Goal: Task Accomplishment & Management: Use online tool/utility

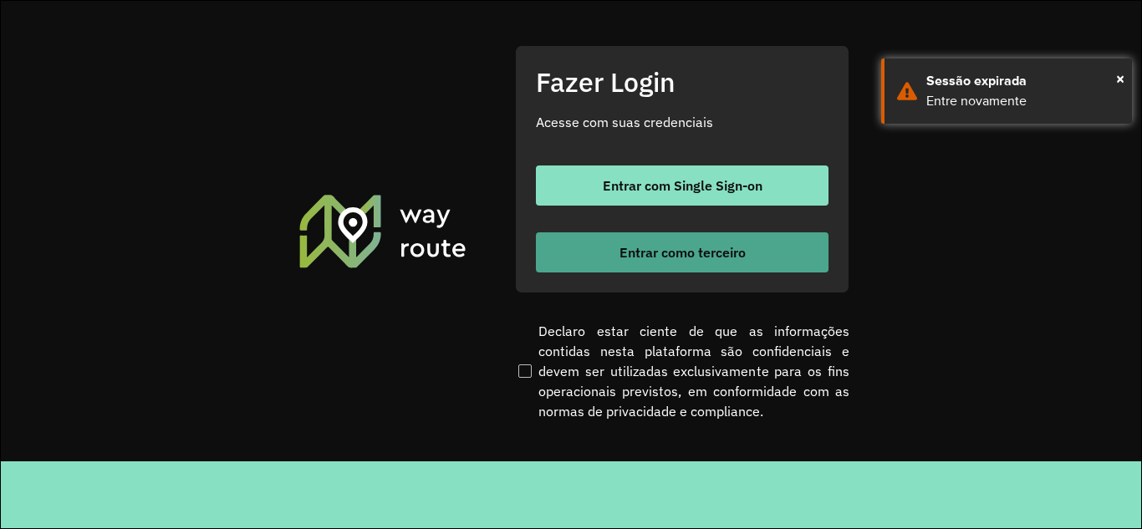
click at [569, 253] on button "Entrar como terceiro" at bounding box center [682, 252] width 293 height 40
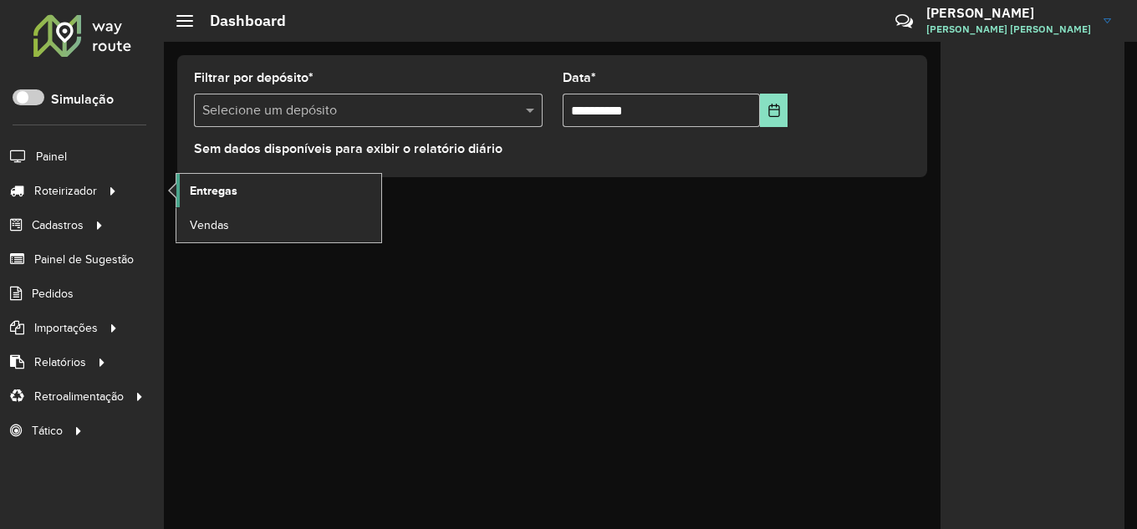
click at [218, 193] on span "Entregas" at bounding box center [214, 191] width 48 height 18
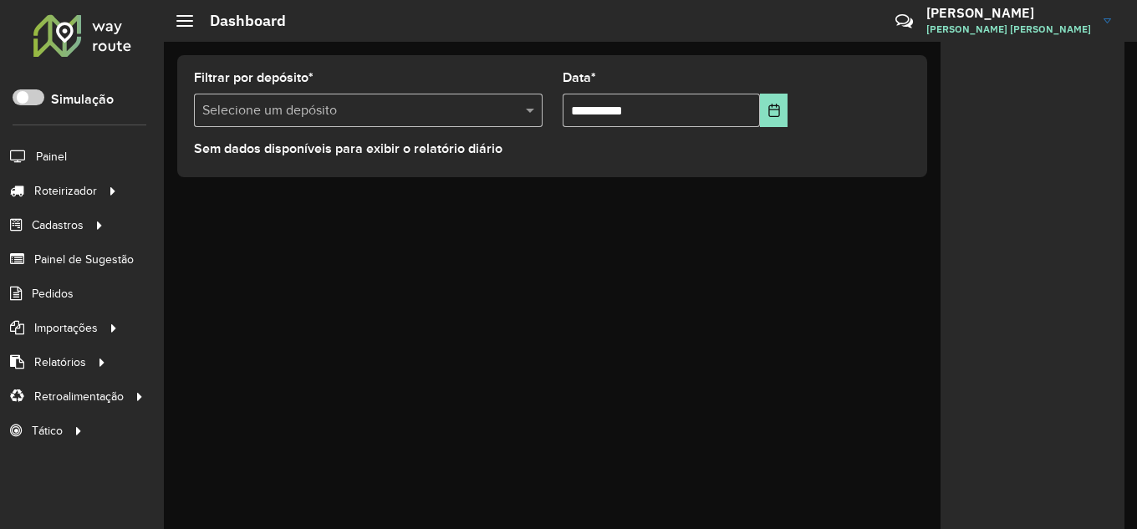
click at [554, 57] on div "**********" at bounding box center [552, 116] width 750 height 122
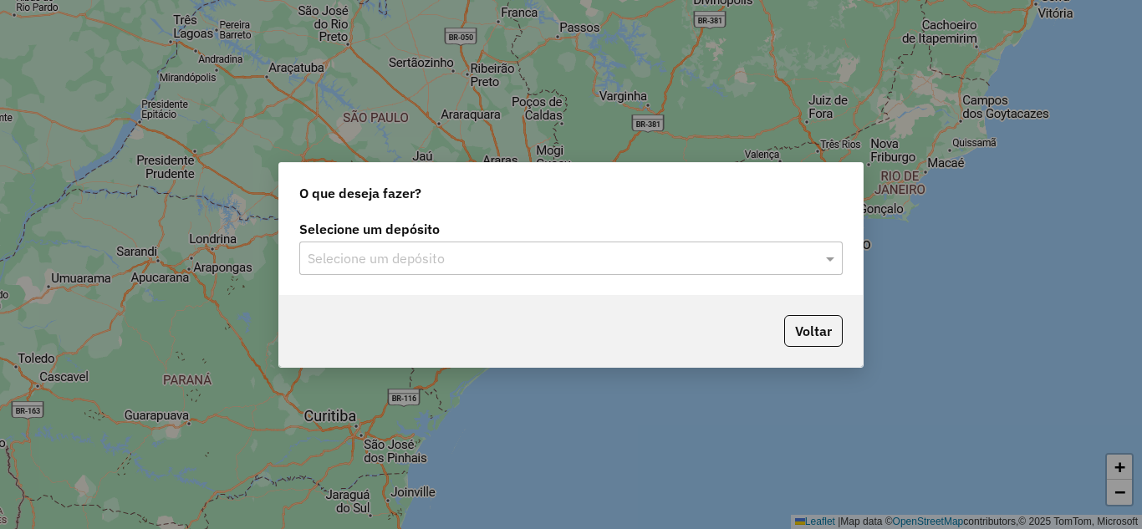
click at [605, 266] on input "text" at bounding box center [554, 259] width 493 height 20
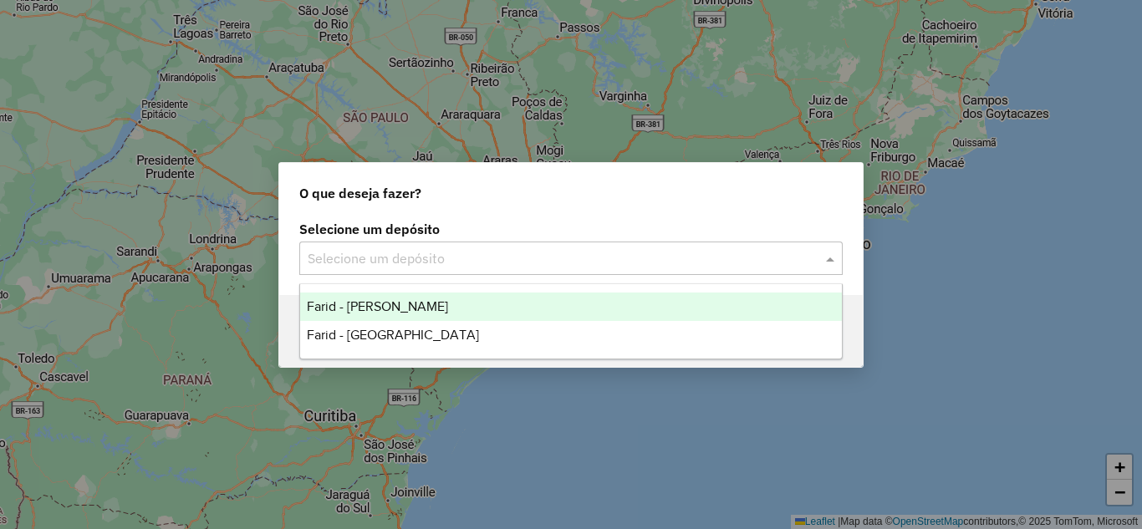
click at [557, 298] on div "Farid - [PERSON_NAME]" at bounding box center [571, 307] width 542 height 28
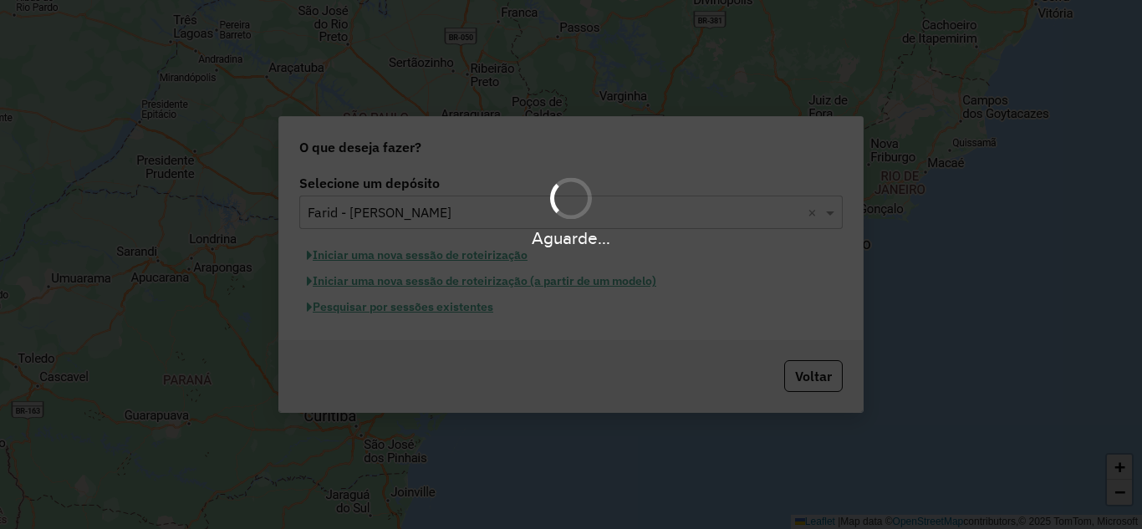
click at [412, 309] on div "Aguarde..." at bounding box center [571, 264] width 1142 height 529
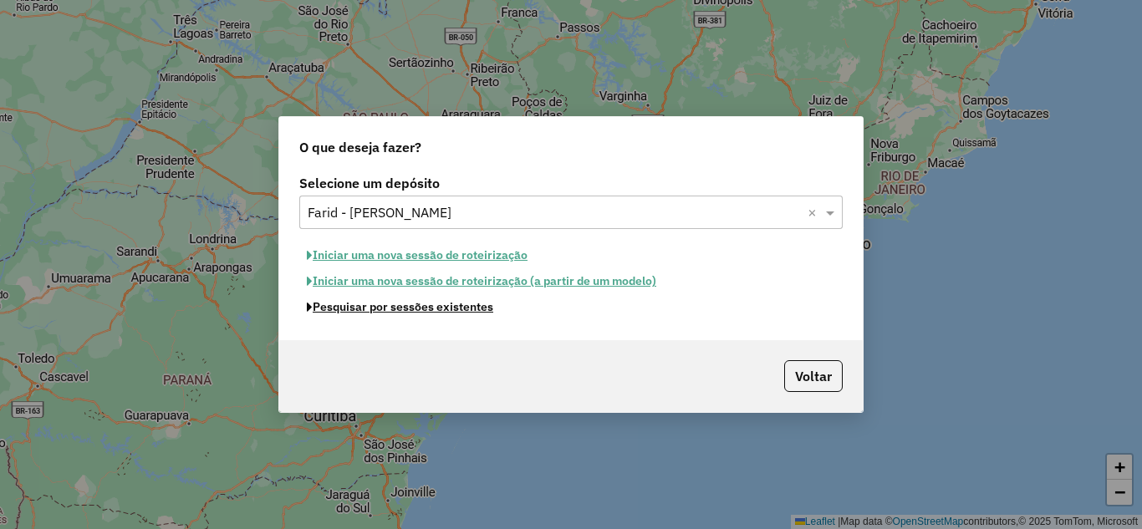
click at [412, 309] on button "Pesquisar por sessões existentes" at bounding box center [400, 307] width 202 height 26
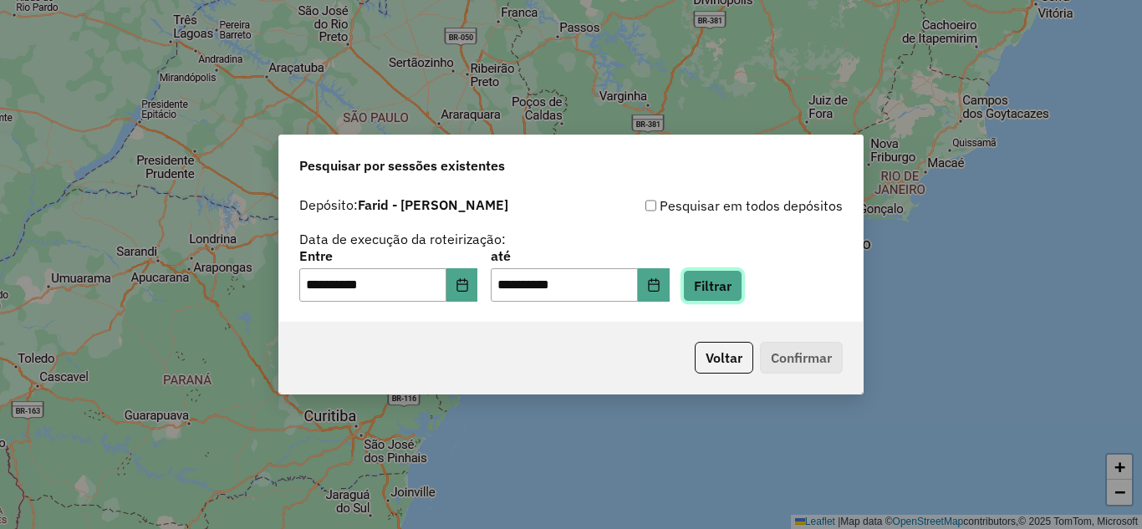
click at [730, 284] on button "Filtrar" at bounding box center [712, 286] width 59 height 32
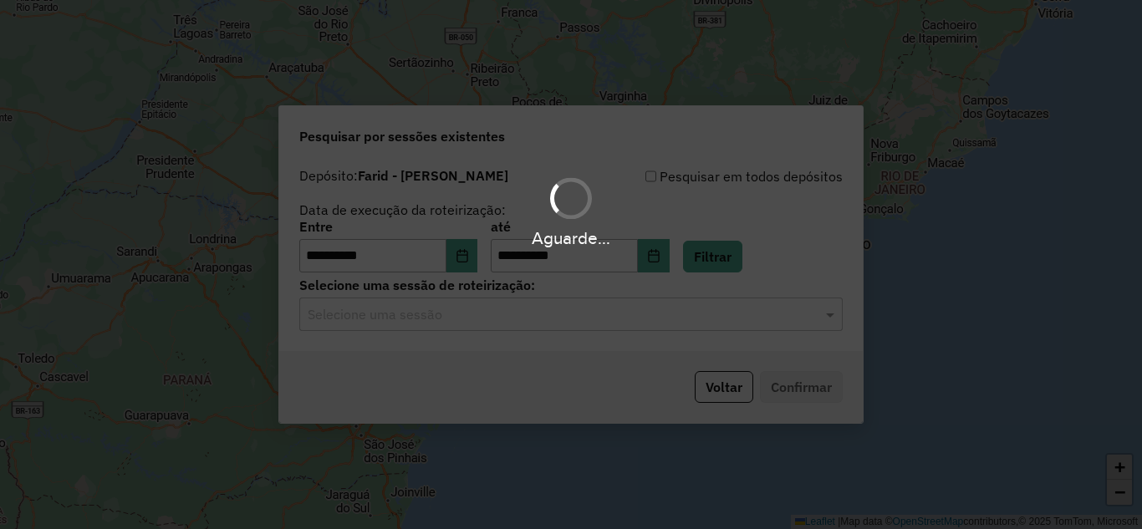
click at [702, 324] on hb-app "**********" at bounding box center [571, 264] width 1142 height 529
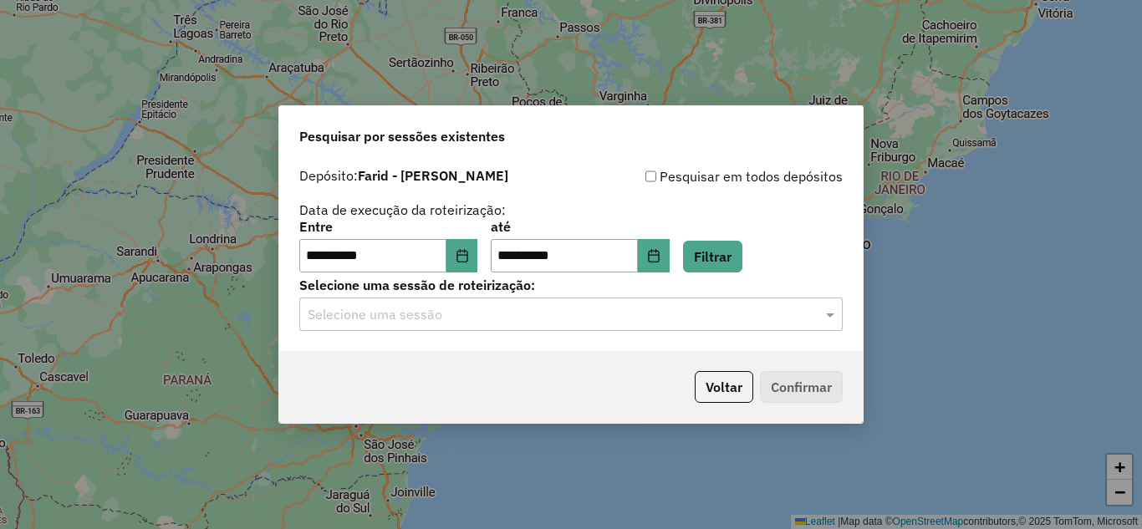
click at [684, 322] on input "text" at bounding box center [554, 315] width 493 height 20
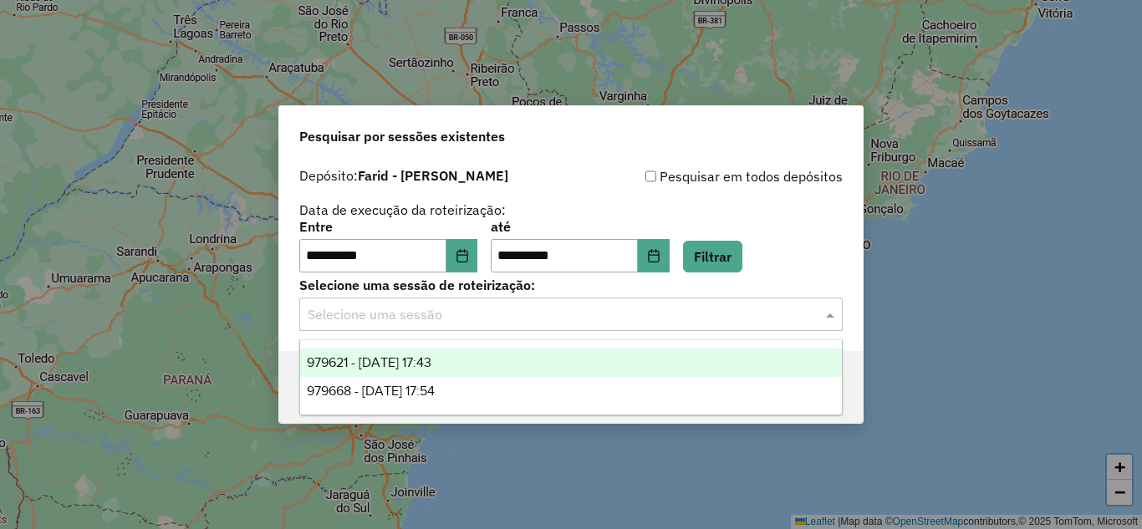
click at [608, 349] on div "979621 - 15/08/2025 17:43" at bounding box center [571, 363] width 542 height 28
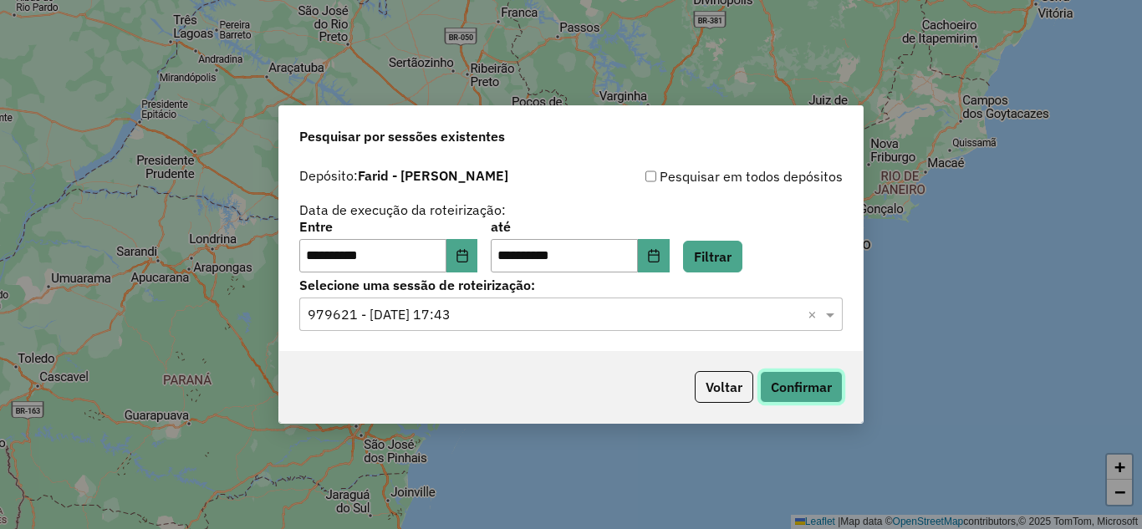
click at [783, 389] on button "Confirmar" at bounding box center [801, 387] width 83 height 32
click at [755, 305] on input "text" at bounding box center [554, 315] width 493 height 20
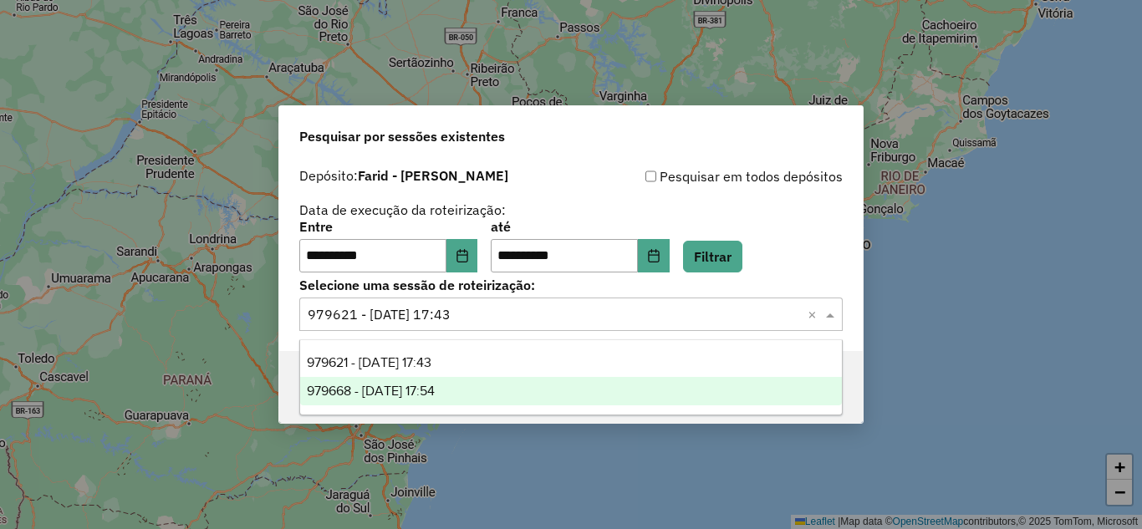
click at [680, 394] on div "979668 - 15/08/2025 17:54" at bounding box center [571, 391] width 542 height 28
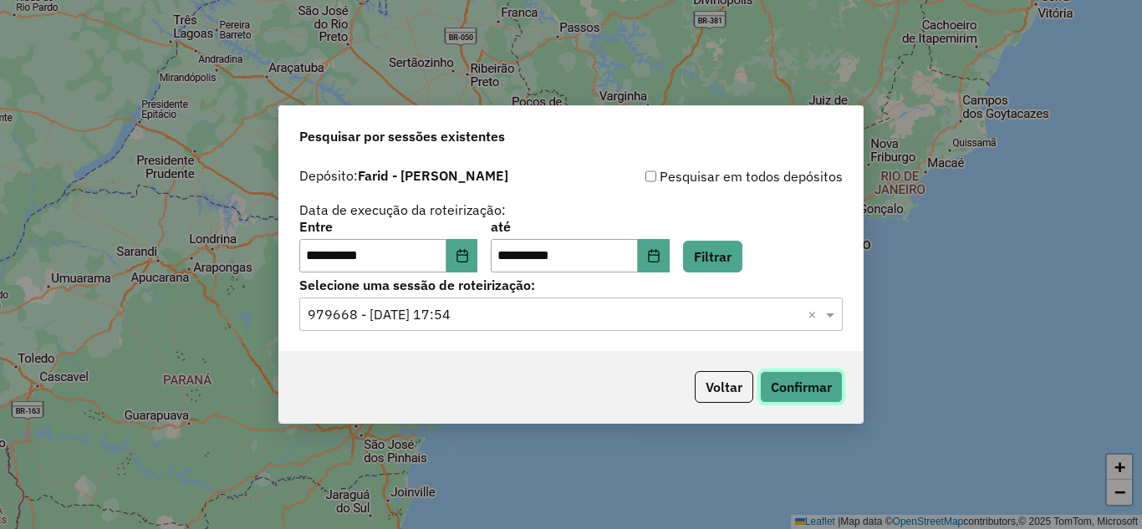
click at [802, 394] on button "Confirmar" at bounding box center [801, 387] width 83 height 32
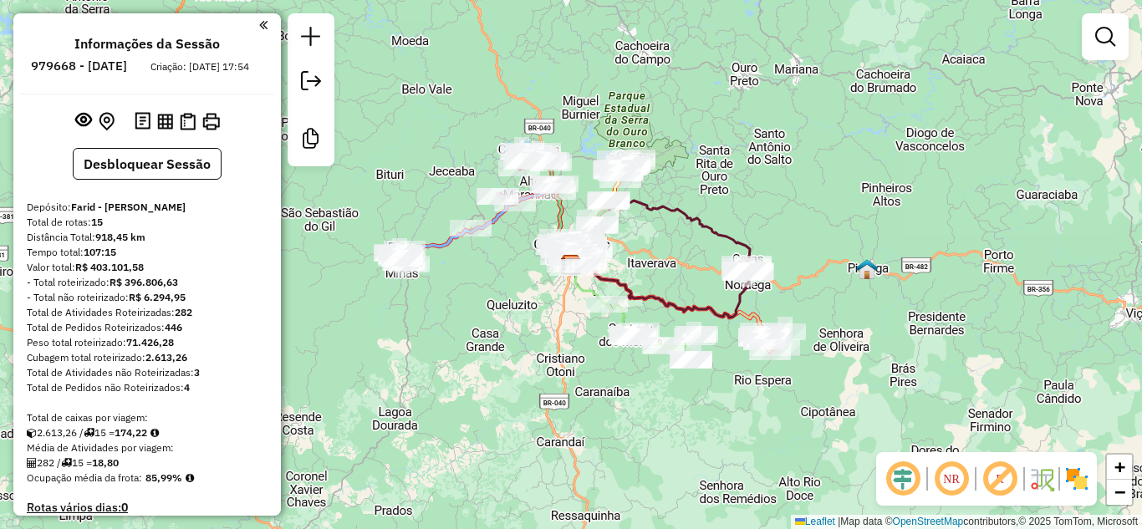
click at [676, 86] on div "Janela de atendimento Grade de atendimento Capacidade Transportadoras Veículos …" at bounding box center [571, 264] width 1142 height 529
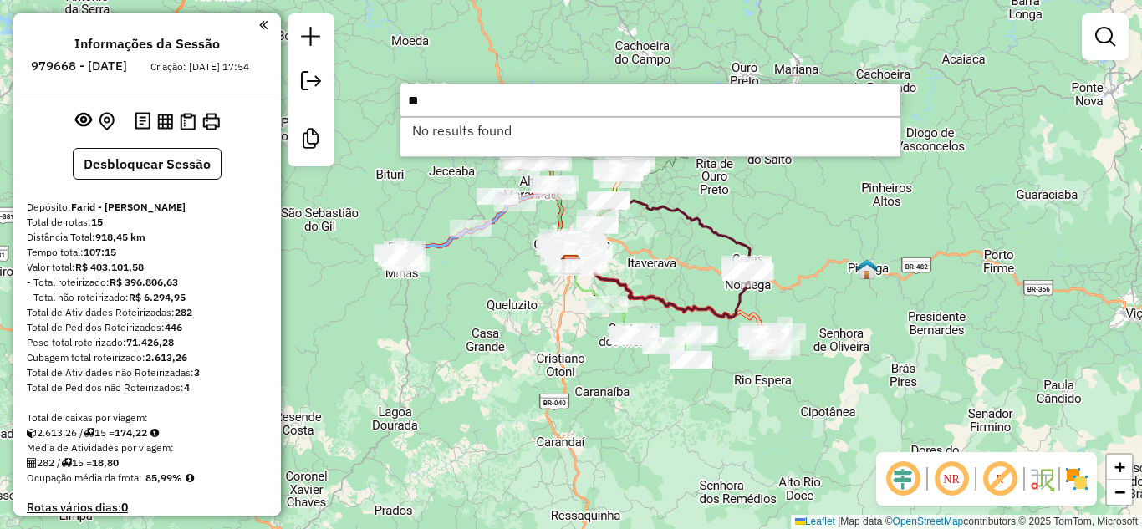
type input "*"
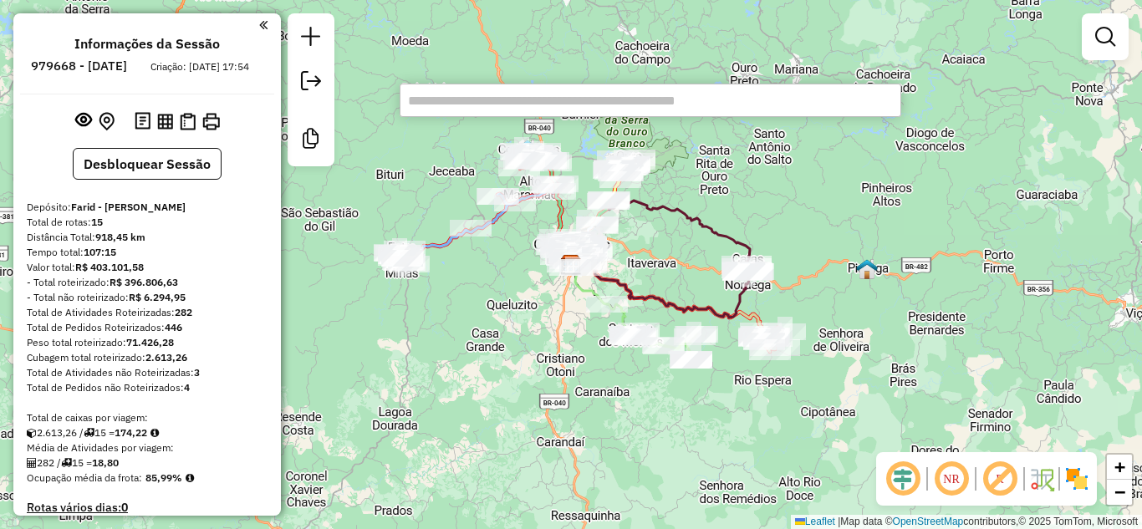
click at [645, 66] on div "Janela de atendimento Grade de atendimento Capacidade Transportadoras Veículos …" at bounding box center [571, 264] width 1142 height 529
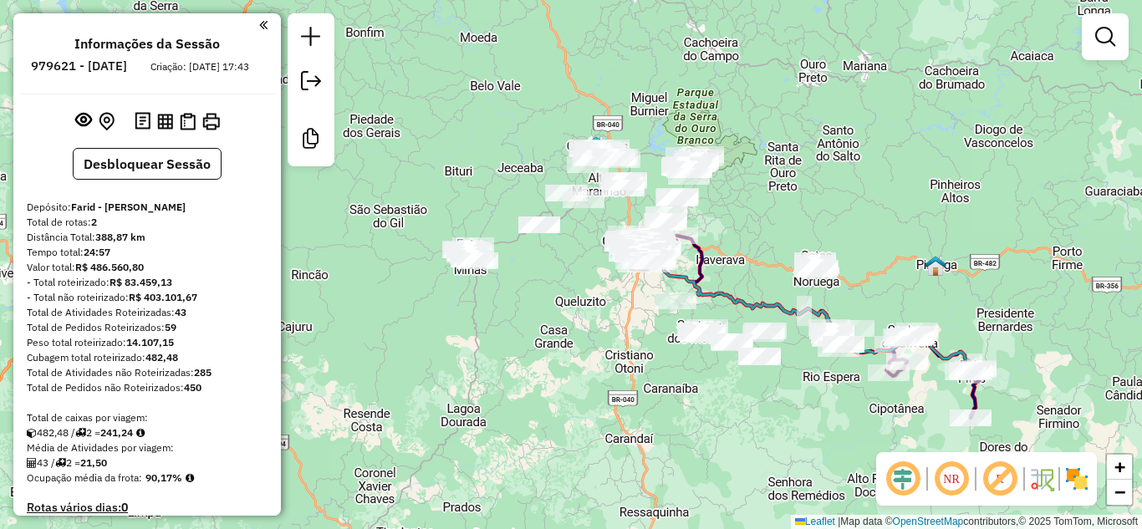
drag, startPoint x: 605, startPoint y: 114, endPoint x: 654, endPoint y: 107, distance: 49.8
click at [654, 107] on div "Janela de atendimento Grade de atendimento Capacidade Transportadoras Veículos …" at bounding box center [571, 264] width 1142 height 529
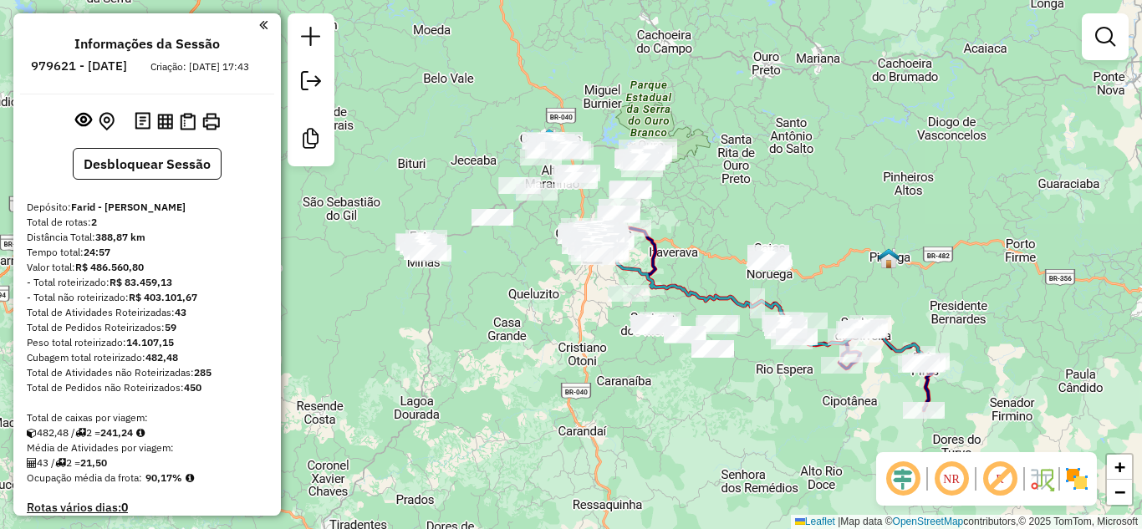
drag, startPoint x: 836, startPoint y: 239, endPoint x: 794, endPoint y: 232, distance: 42.3
click at [794, 232] on div "Janela de atendimento Grade de atendimento Capacidade Transportadoras Veículos …" at bounding box center [571, 264] width 1142 height 529
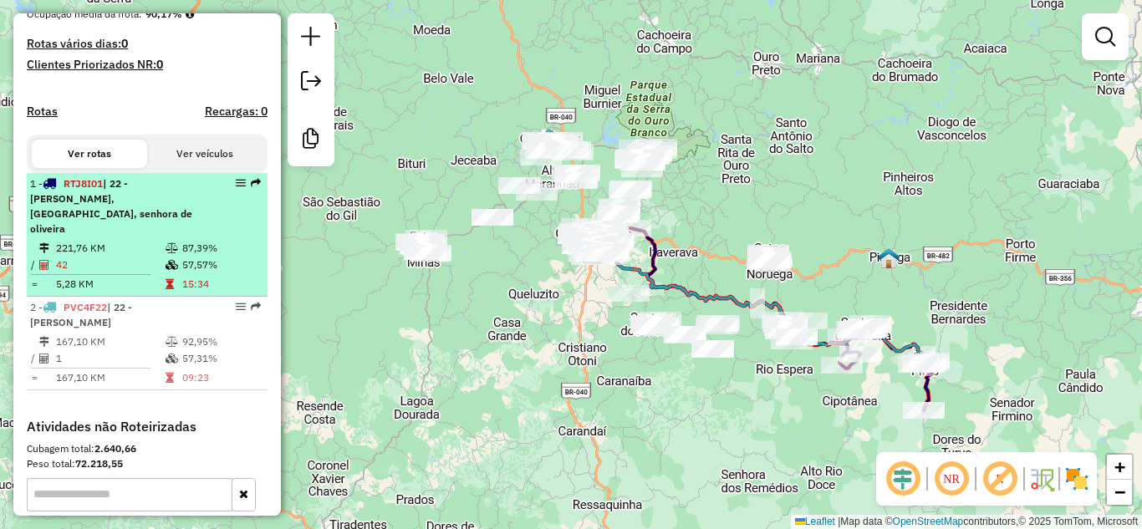
scroll to position [502, 0]
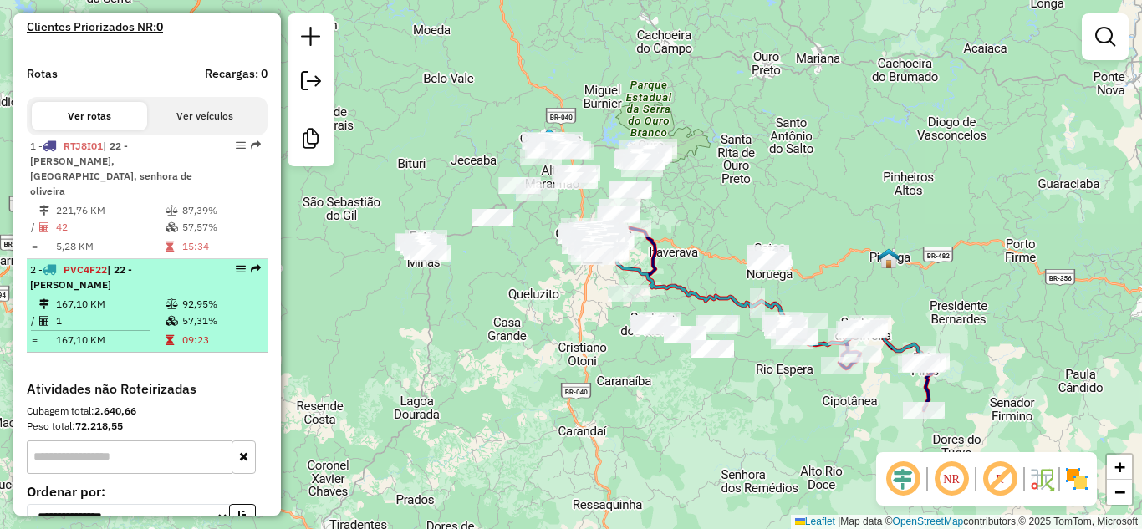
drag, startPoint x: 136, startPoint y: 275, endPoint x: 237, endPoint y: 252, distance: 103.8
click at [136, 296] on td "167,10 KM" at bounding box center [110, 304] width 110 height 17
select select "**********"
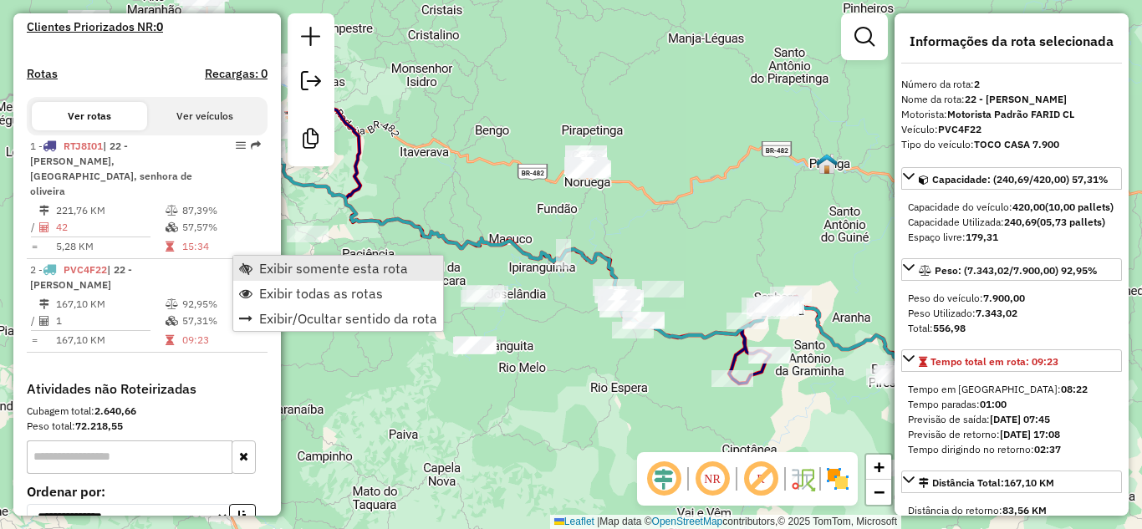
click at [265, 267] on span "Exibir somente esta rota" at bounding box center [333, 268] width 149 height 13
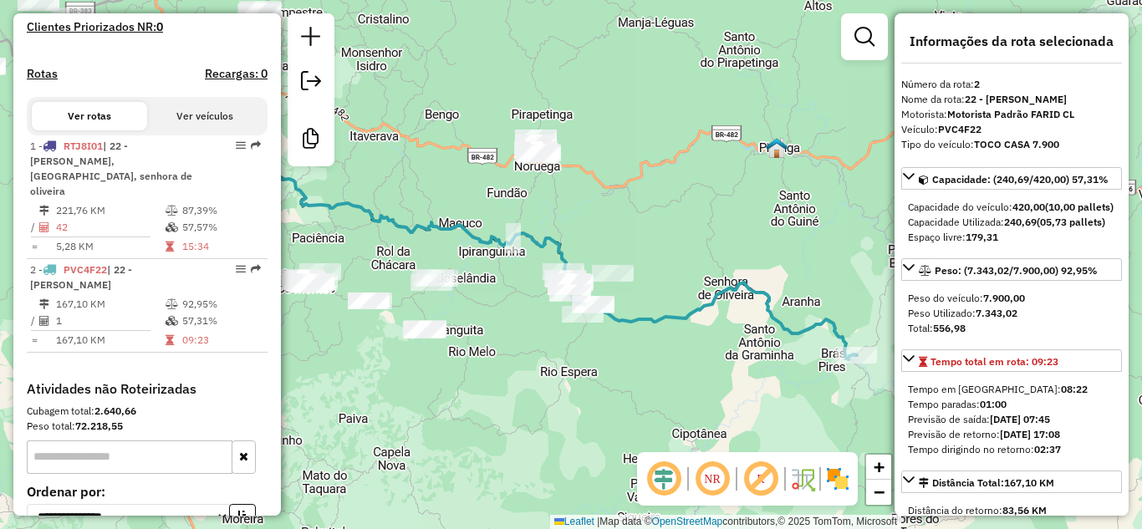
drag, startPoint x: 763, startPoint y: 253, endPoint x: 666, endPoint y: 257, distance: 96.2
click at [657, 241] on div "Janela de atendimento Grade de atendimento Capacidade Transportadoras Veículos …" at bounding box center [571, 264] width 1142 height 529
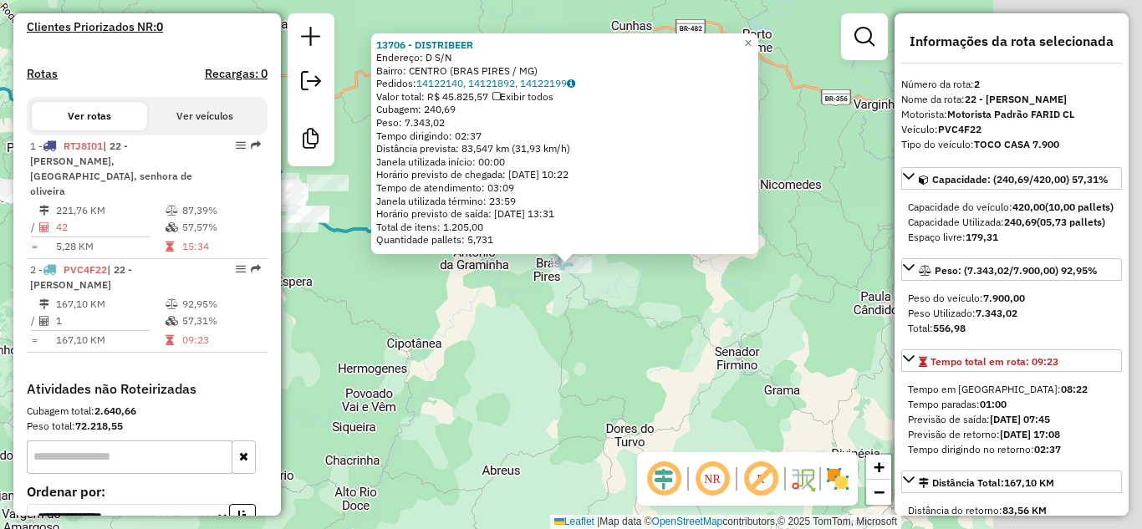
scroll to position [600, 0]
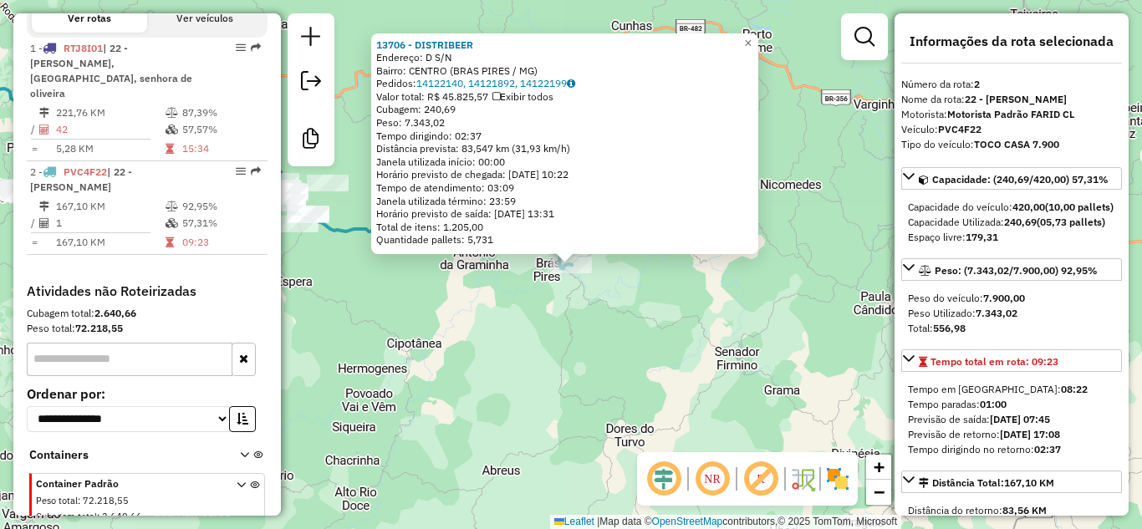
click at [526, 329] on div "13706 - DISTRIBEER Endereço: D S/N Bairro: CENTRO (BRAS PIRES / MG) Pedidos: 14…" at bounding box center [571, 264] width 1142 height 529
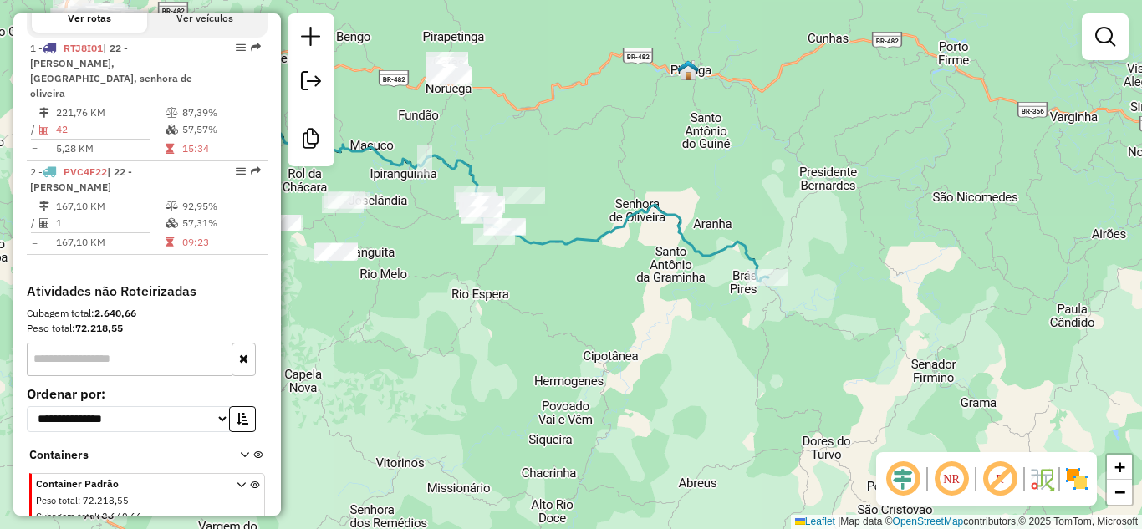
drag, startPoint x: 584, startPoint y: 148, endPoint x: 671, endPoint y: 163, distance: 88.3
click at [671, 163] on div "Janela de atendimento Grade de atendimento Capacidade Transportadoras Veículos …" at bounding box center [571, 264] width 1142 height 529
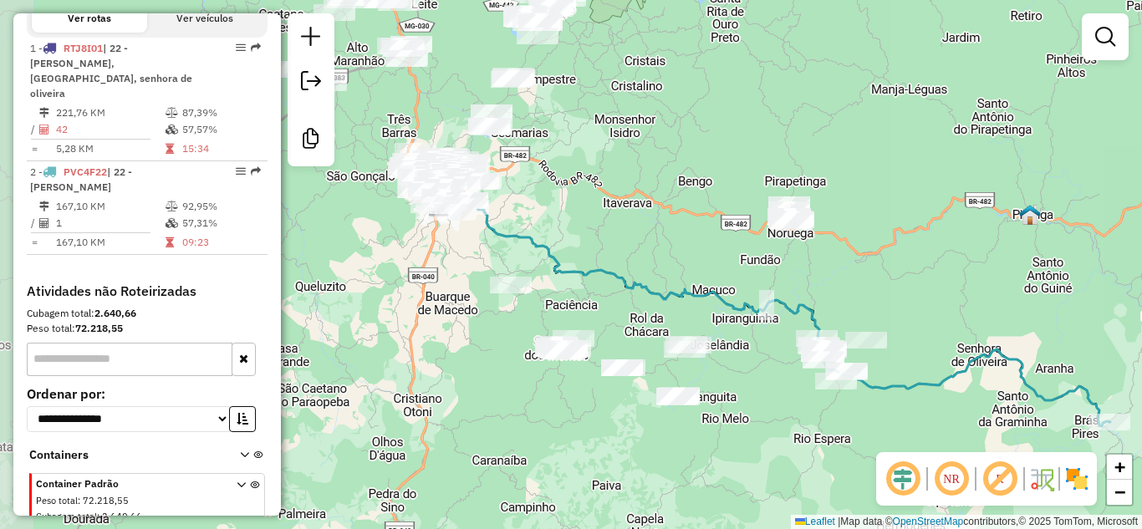
drag, startPoint x: 631, startPoint y: 93, endPoint x: 963, endPoint y: 238, distance: 362.4
click at [963, 238] on div "Janela de atendimento Grade de atendimento Capacidade Transportadoras Veículos …" at bounding box center [571, 264] width 1142 height 529
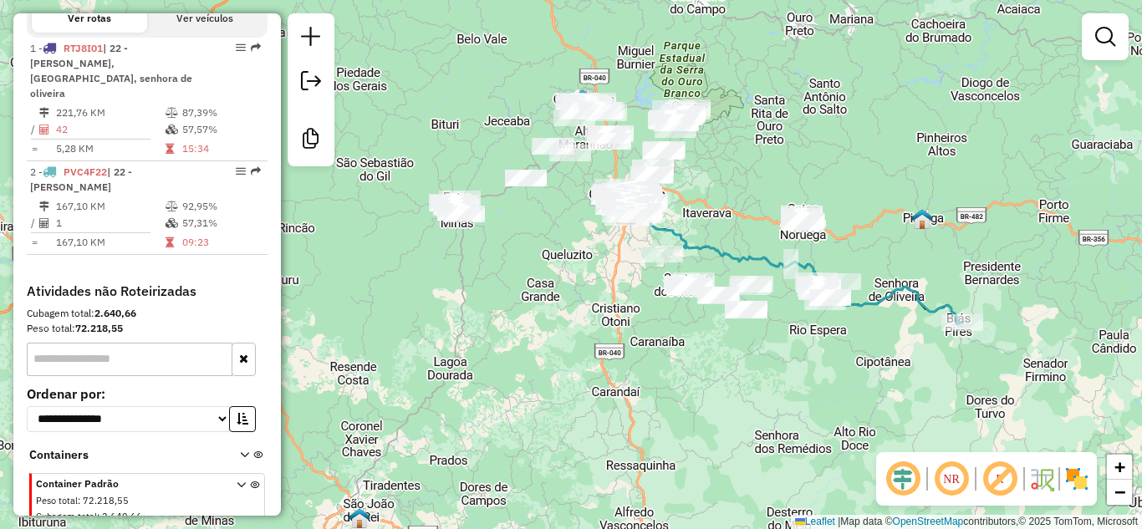
drag, startPoint x: 869, startPoint y: 125, endPoint x: 834, endPoint y: 155, distance: 45.7
click at [834, 155] on div "Janela de atendimento Grade de atendimento Capacidade Transportadoras Veículos …" at bounding box center [571, 264] width 1142 height 529
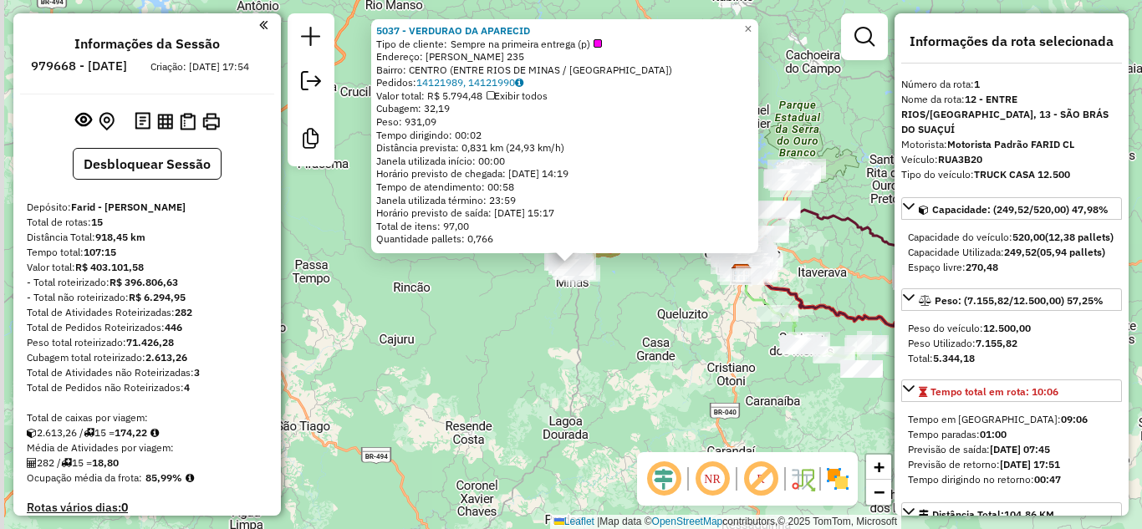
select select "**********"
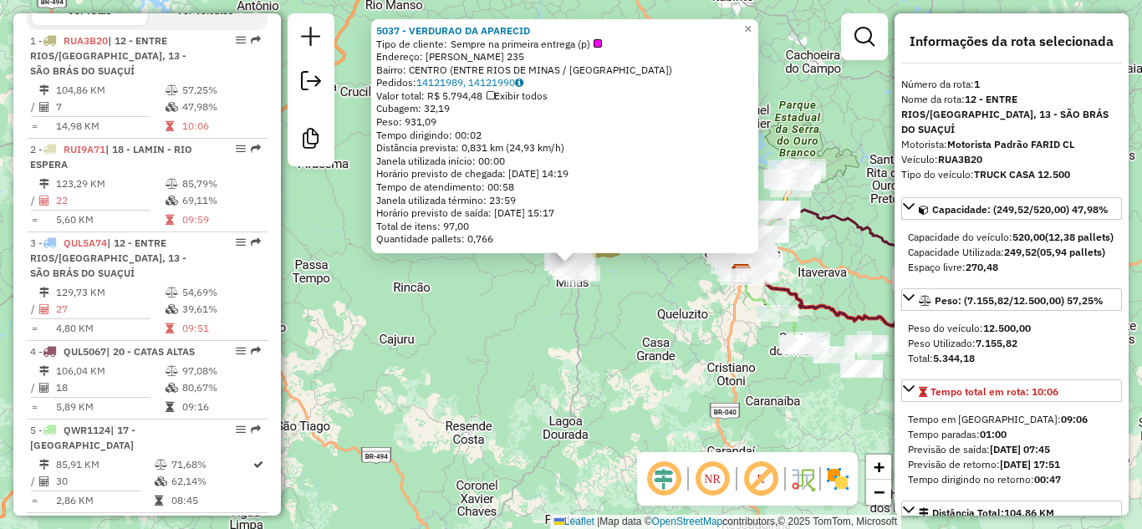
scroll to position [639, 0]
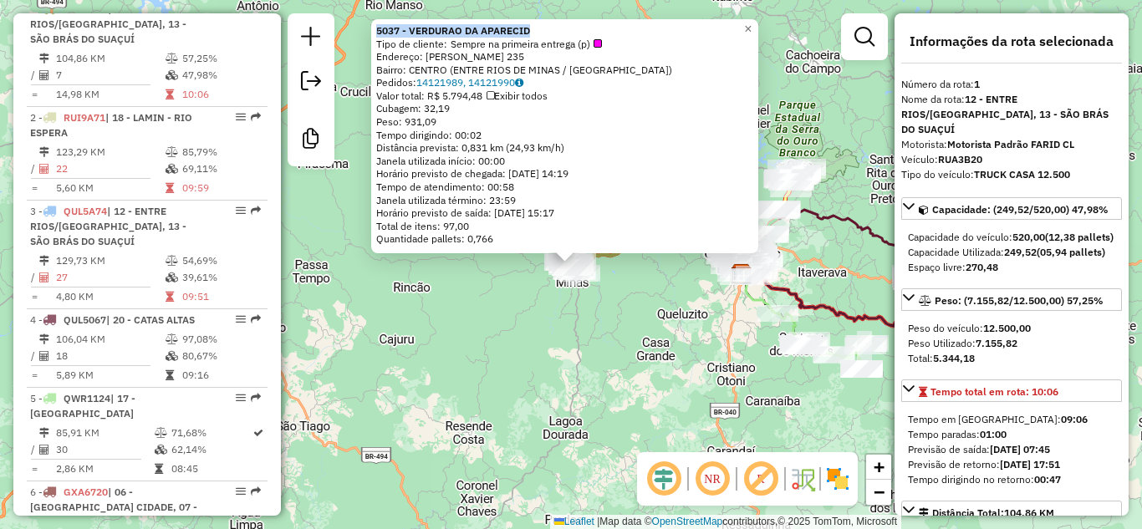
drag, startPoint x: 508, startPoint y: 27, endPoint x: 372, endPoint y: 24, distance: 136.3
click at [372, 24] on div "5037 - VERDURAO DA APARECID Tipo de cliente: Sempre na primeira entrega (p) End…" at bounding box center [564, 136] width 387 height 234
copy strong "5037 - VERDURAO DA APARECID"
